Goal: Complete application form: Complete application form

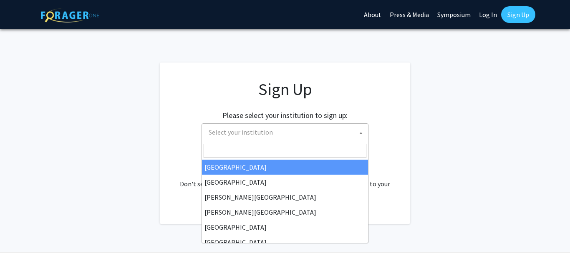
click at [358, 133] on span at bounding box center [361, 133] width 8 height 18
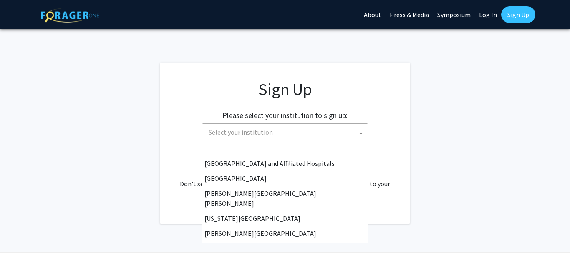
scroll to position [147, 0]
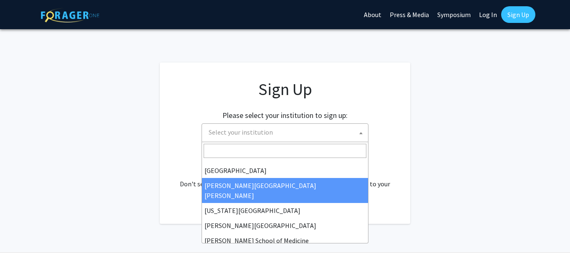
select select "1"
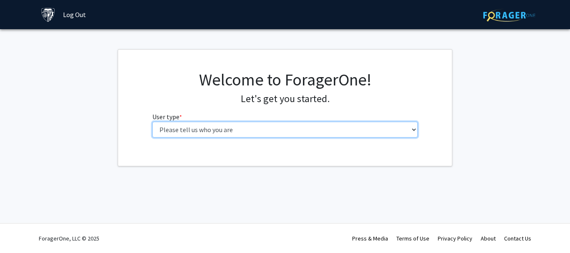
click at [152, 122] on select "Please tell us who you are Undergraduate Student Master's Student Doctoral Cand…" at bounding box center [285, 130] width 266 height 16
select select "2: masters"
click option "Master's Student" at bounding box center [0, 0] width 0 height 0
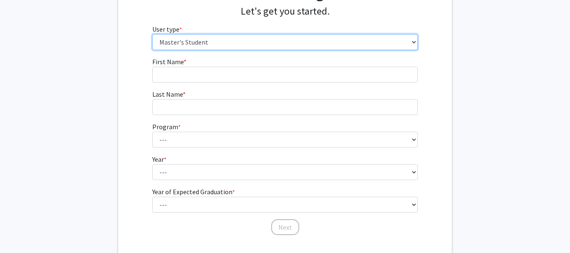
scroll to position [89, 0]
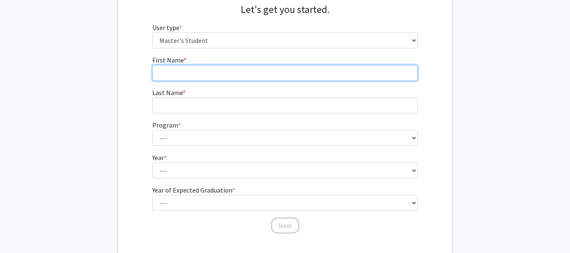
click at [206, 67] on input "First Name * required" at bounding box center [285, 73] width 266 height 16
type input "[PERSON_NAME]"
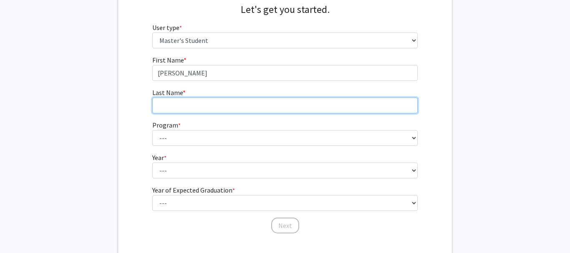
click at [180, 103] on input "Last Name * required" at bounding box center [285, 106] width 266 height 16
type input "Aloyo"
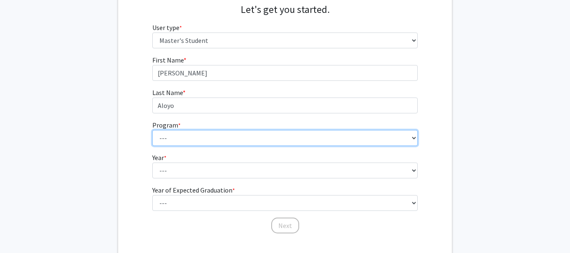
click at [152, 130] on select "--- Anatomy Education Applied and Computational Mathematics Applied Biomedical …" at bounding box center [285, 138] width 266 height 16
select select "3: 3"
click option "Applied Biomedical Engineering" at bounding box center [0, 0] width 0 height 0
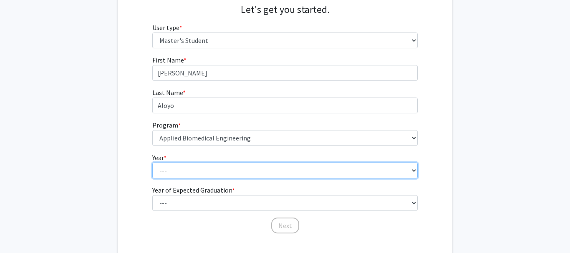
click at [152, 163] on select "--- First Year Second Year" at bounding box center [285, 171] width 266 height 16
select select "1: first_year"
click option "First Year" at bounding box center [0, 0] width 0 height 0
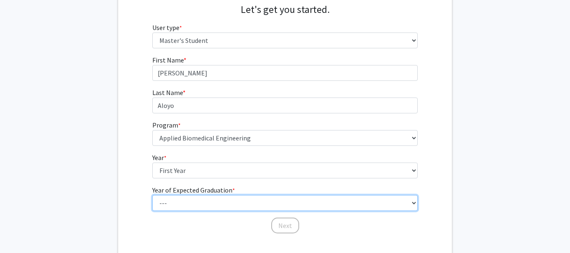
click at [152, 195] on select "--- 2025 2026 2027 2028 2029 2030 2031 2032 2033 2034" at bounding box center [285, 203] width 266 height 16
select select "3: 2027"
click option "2027" at bounding box center [0, 0] width 0 height 0
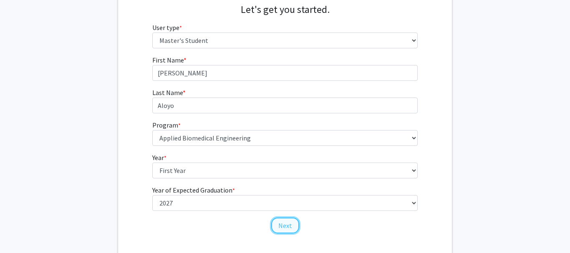
click at [288, 226] on button "Next" at bounding box center [285, 226] width 28 height 16
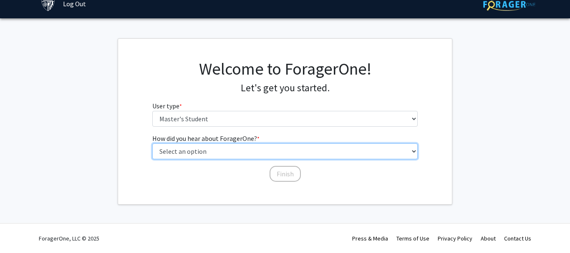
click at [152, 143] on select "Select an option Peer/student recommendation Faculty/staff recommendation Unive…" at bounding box center [285, 151] width 266 height 16
select select "3: university_website"
click option "University website" at bounding box center [0, 0] width 0 height 0
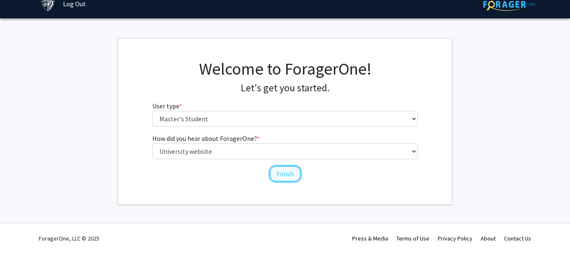
click at [285, 172] on button "Finish" at bounding box center [284, 174] width 31 height 16
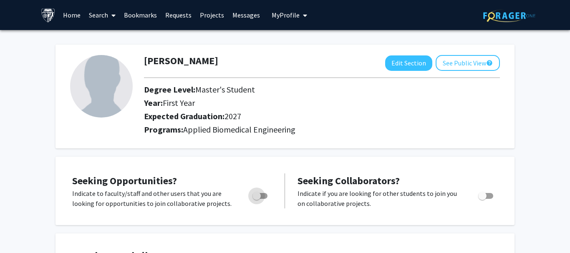
click at [264, 198] on span "Toggle" at bounding box center [259, 196] width 15 height 6
click at [256, 199] on input "Are you actively seeking opportunities?" at bounding box center [256, 199] width 0 height 0
checkbox input "true"
